Goal: Answer question/provide support

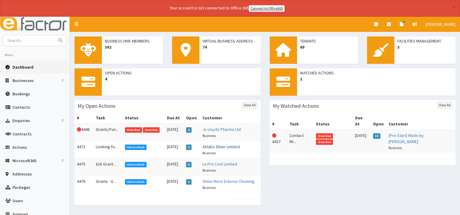
click at [212, 145] on link "Ablabs Elixer Limited" at bounding box center [220, 146] width 37 height 5
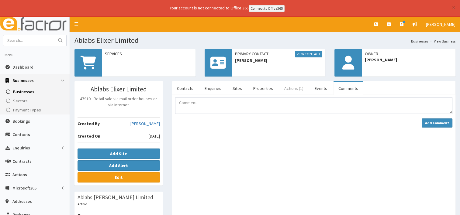
click at [292, 87] on link "Actions (1)" at bounding box center [293, 88] width 29 height 13
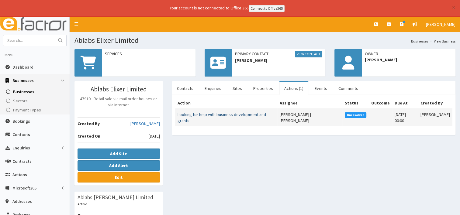
click at [208, 114] on link "Looking for help with business development and grants" at bounding box center [222, 118] width 88 height 12
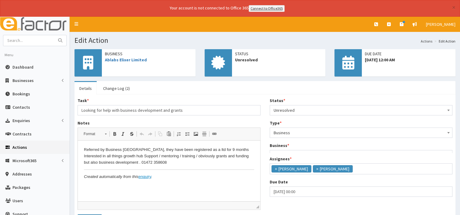
scroll to position [4, 0]
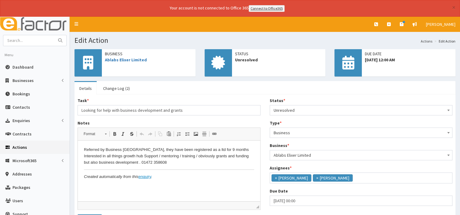
click at [162, 164] on p "Referred by Business Lincolnshire, they have been registered as a ltd for 9 mon…" at bounding box center [169, 156] width 170 height 19
click at [148, 151] on p "Referred by Business Lincolnshire, they have been registered as a ltd for 9 mon…" at bounding box center [169, 156] width 170 height 19
